Goal: Task Accomplishment & Management: Check status

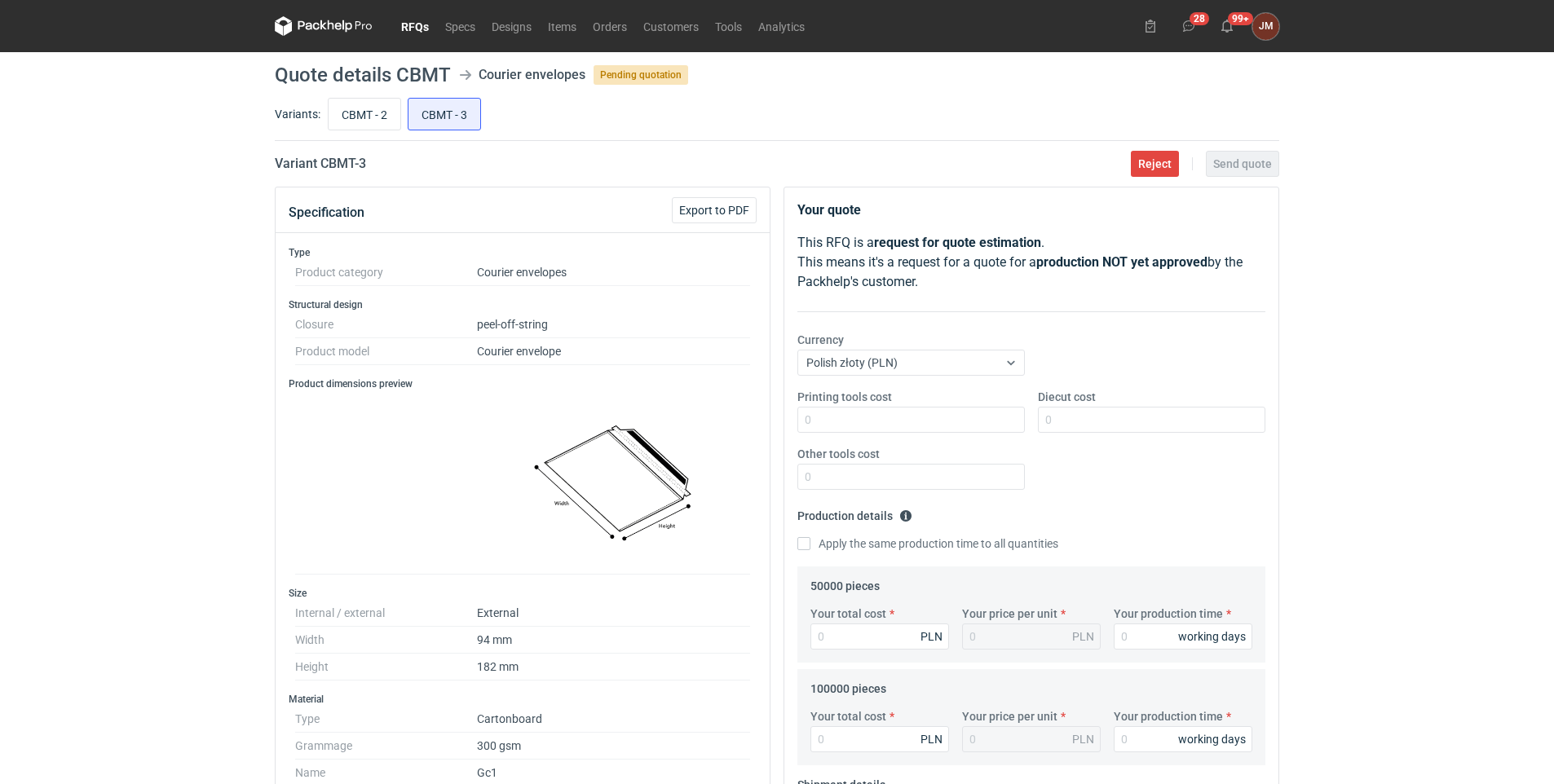
click at [420, 29] on link "RFQs" at bounding box center [415, 26] width 44 height 19
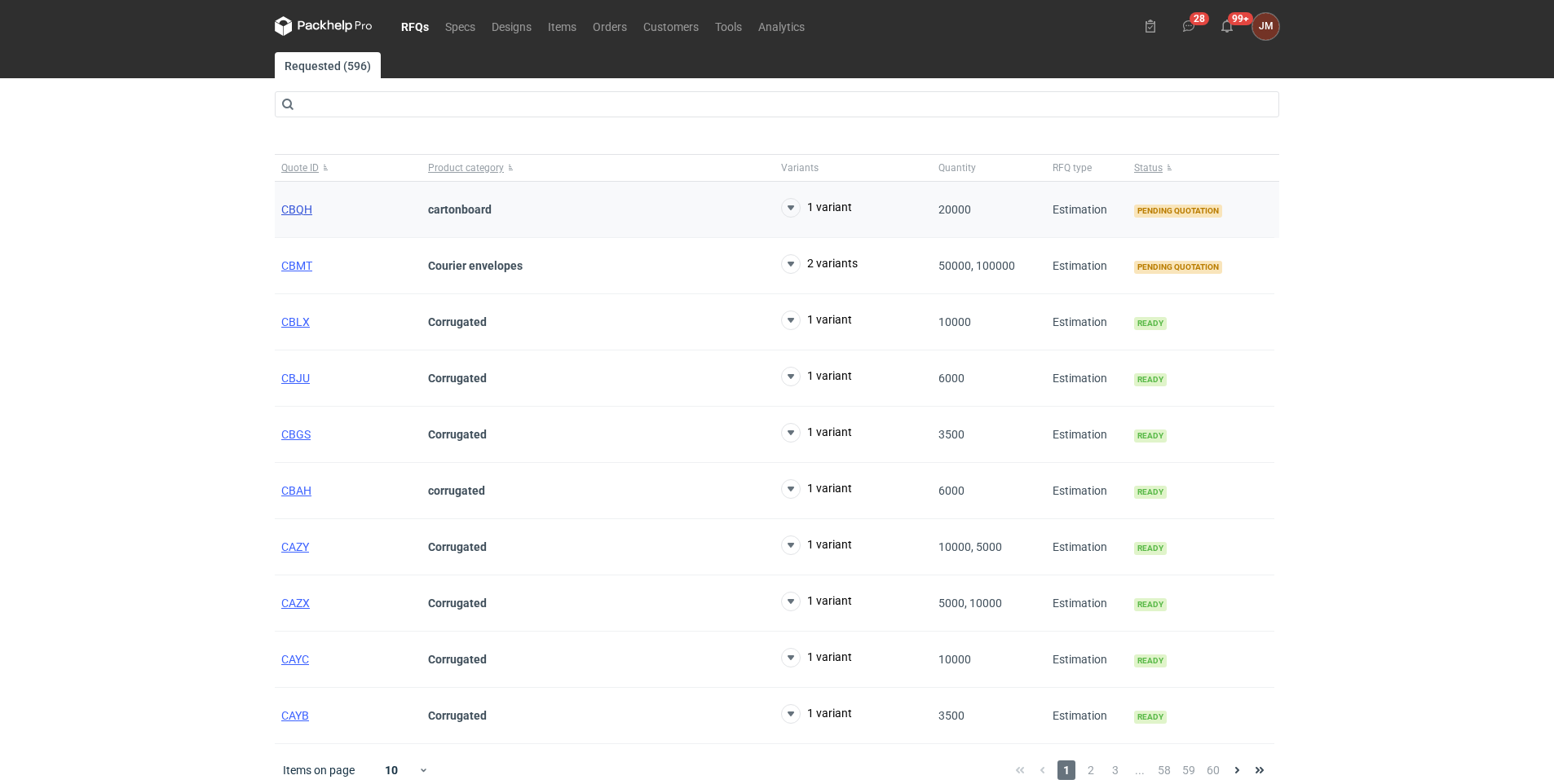
click at [295, 206] on span "CBQH" at bounding box center [297, 209] width 31 height 13
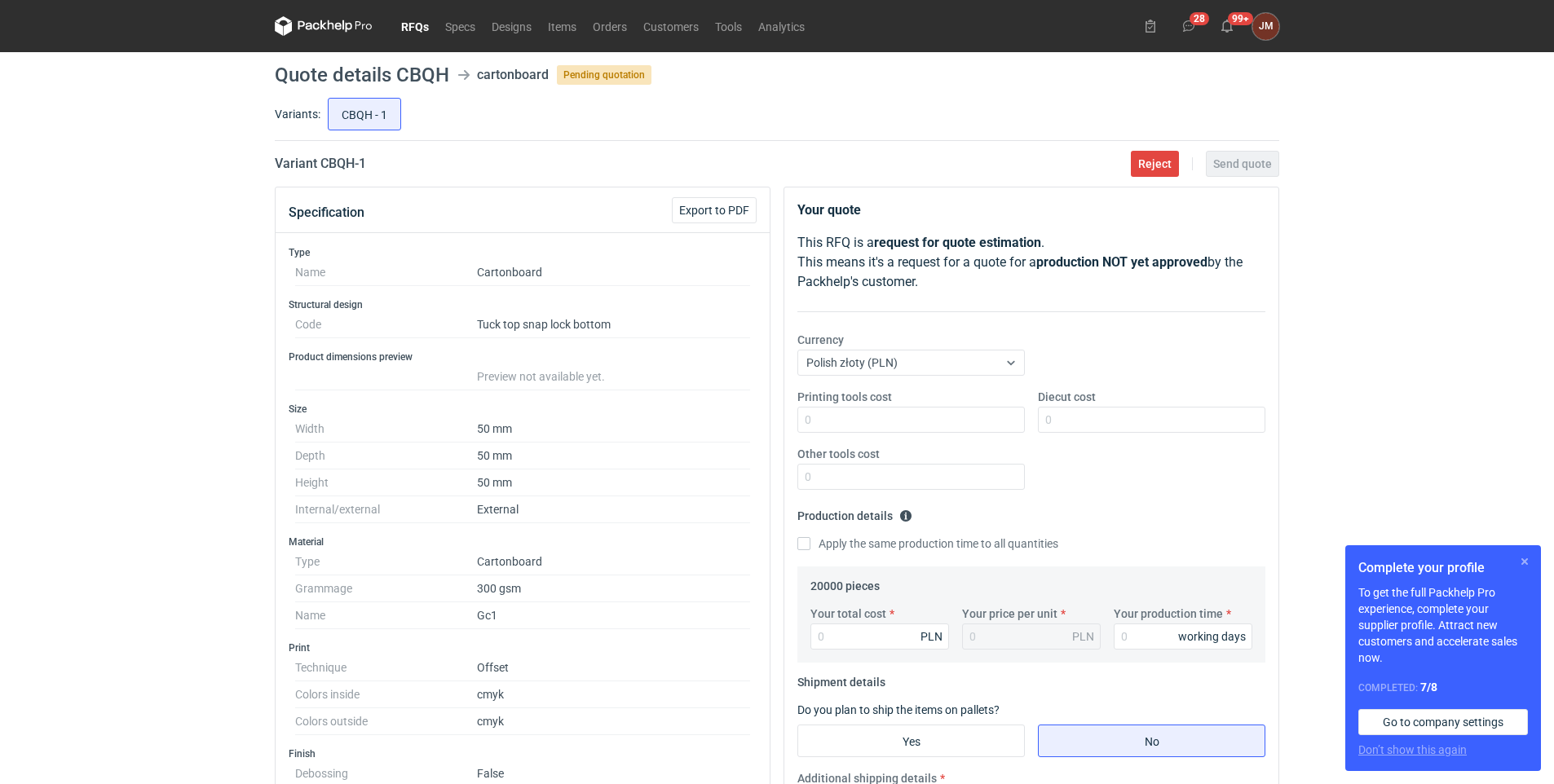
click at [1522, 554] on button "button" at bounding box center [1524, 561] width 19 height 19
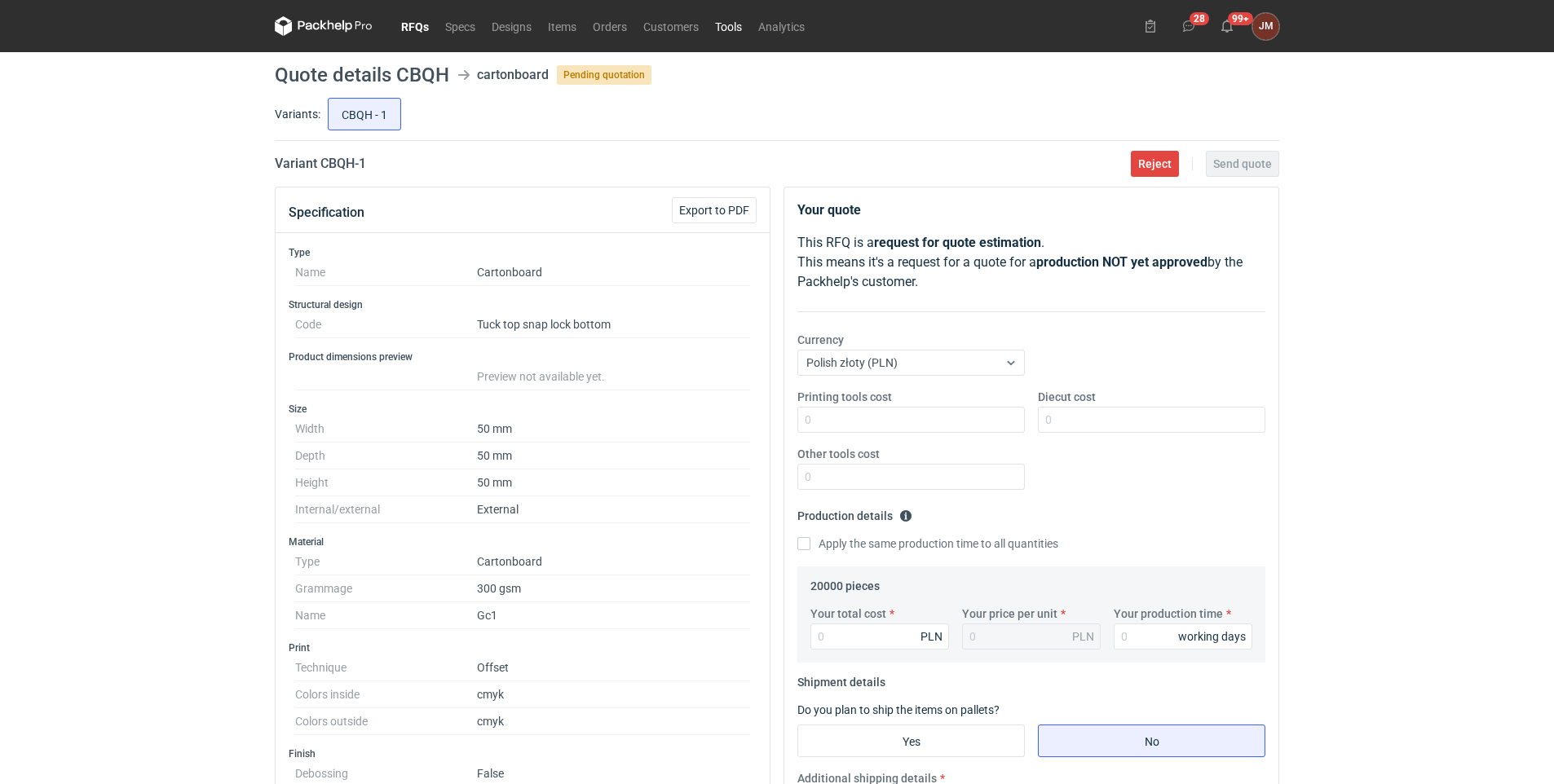
click at [736, 28] on link "Tools" at bounding box center [728, 26] width 43 height 19
